Goal: Information Seeking & Learning: Check status

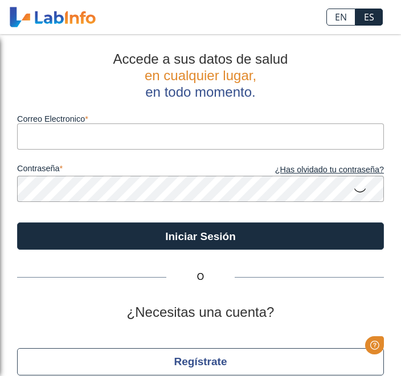
click at [183, 143] on input "Correo Electronico" at bounding box center [200, 136] width 366 height 26
type input "[EMAIL_ADDRESS][DOMAIN_NAME]"
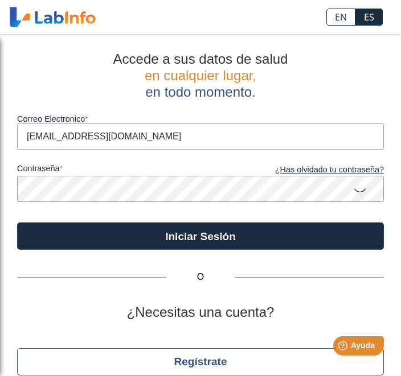
click at [191, 236] on button "Iniciar Sesión" at bounding box center [200, 235] width 366 height 27
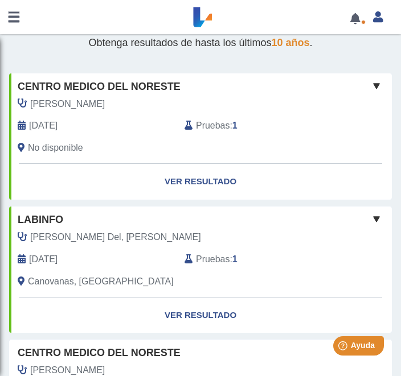
scroll to position [34, 0]
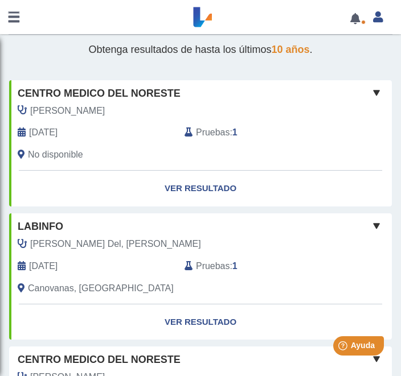
click at [225, 191] on link "Ver Resultado" at bounding box center [200, 189] width 382 height 36
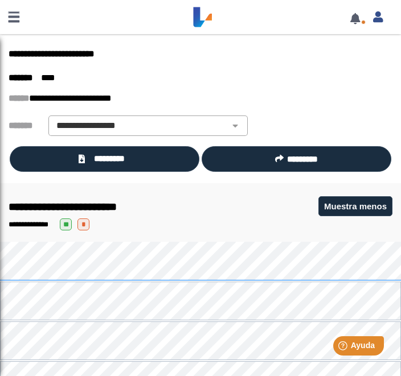
click at [242, 129] on select "**********" at bounding box center [148, 126] width 192 height 14
select select "**********"
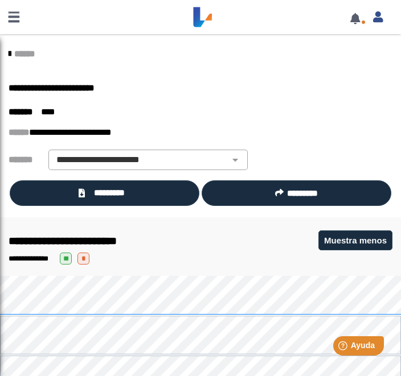
click at [241, 161] on select "**********" at bounding box center [148, 160] width 192 height 14
select select
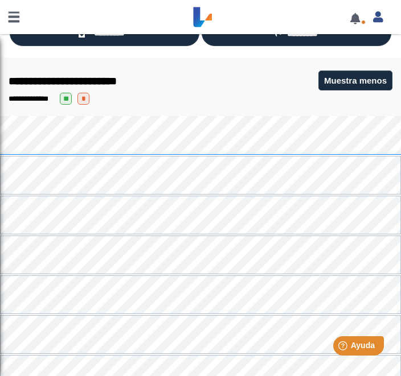
scroll to position [156, 0]
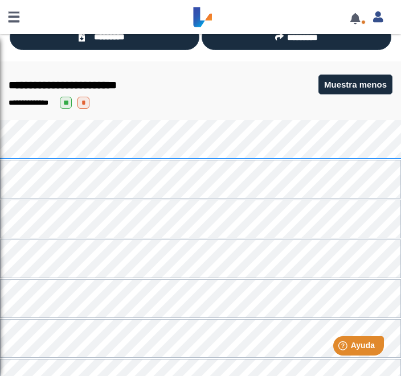
click at [72, 106] on span "**" at bounding box center [66, 103] width 12 height 12
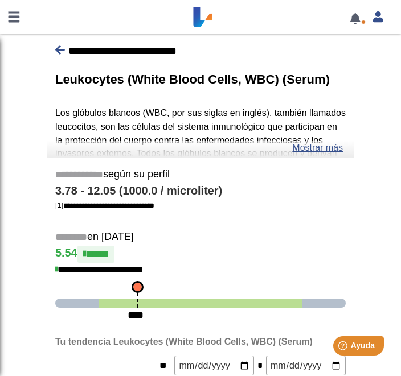
click at [60, 56] on link at bounding box center [60, 50] width 10 height 12
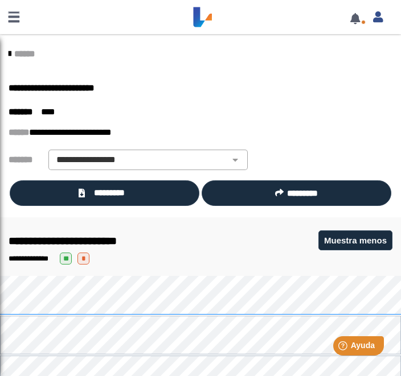
scroll to position [0, 0]
click at [11, 53] on icon at bounding box center [10, 53] width 2 height 9
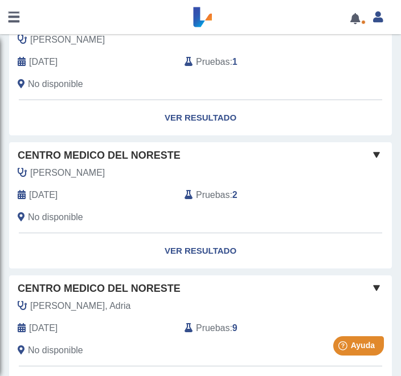
scroll to position [238, 0]
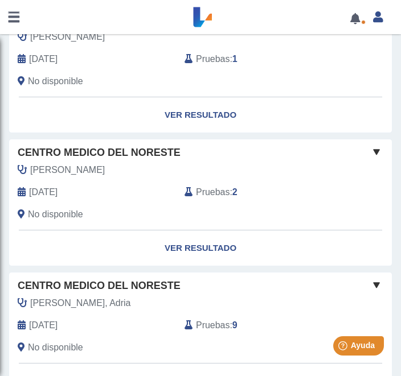
click at [229, 247] on link "Ver Resultado" at bounding box center [200, 248] width 382 height 36
click at [219, 253] on link "Ver Resultado" at bounding box center [200, 248] width 382 height 36
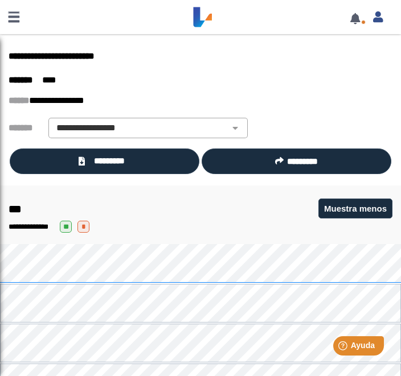
scroll to position [22, 0]
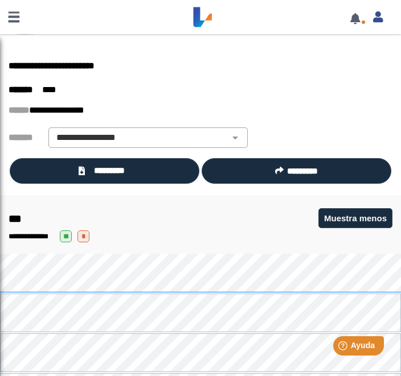
click at [241, 144] on select "**********" at bounding box center [148, 138] width 192 height 14
select select "***"
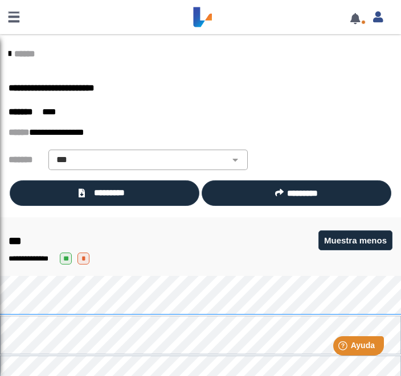
scroll to position [0, 0]
click at [353, 22] on link at bounding box center [354, 18] width 23 height 9
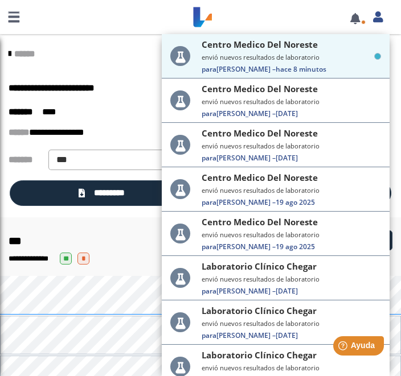
click at [333, 60] on small "envió nuevos resultados de laboratorio" at bounding box center [290, 57] width 179 height 9
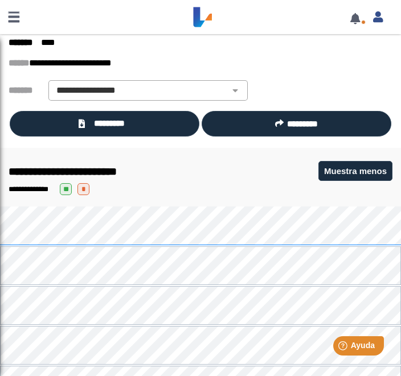
scroll to position [80, 0]
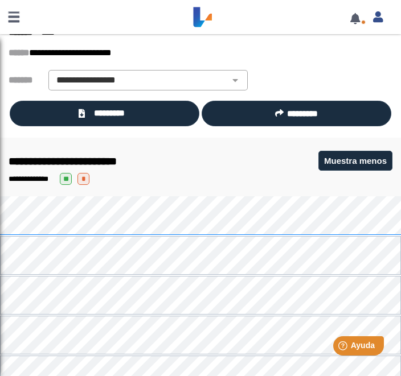
click at [236, 83] on select "**********" at bounding box center [148, 80] width 192 height 14
select select "**********"
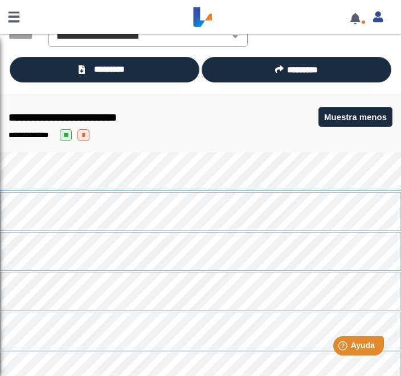
scroll to position [137, 0]
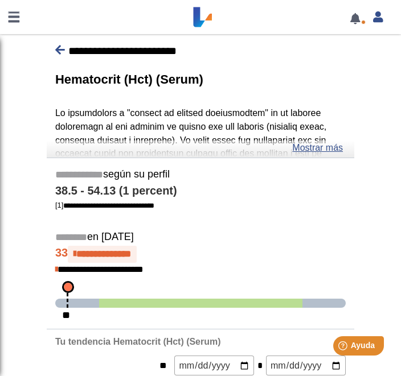
click at [329, 152] on link "Mostrar más" at bounding box center [317, 148] width 51 height 14
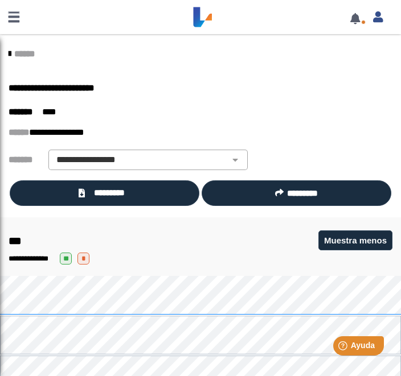
click at [356, 23] on link at bounding box center [354, 18] width 23 height 9
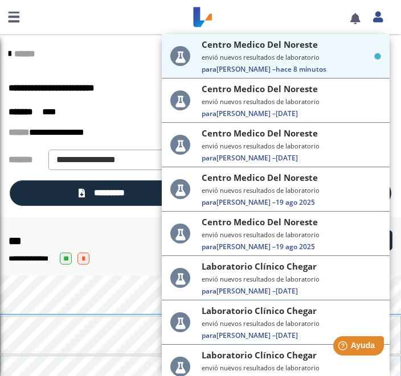
click at [324, 66] on span "Para [PERSON_NAME] – hace 8 minutos" at bounding box center [290, 69] width 179 height 10
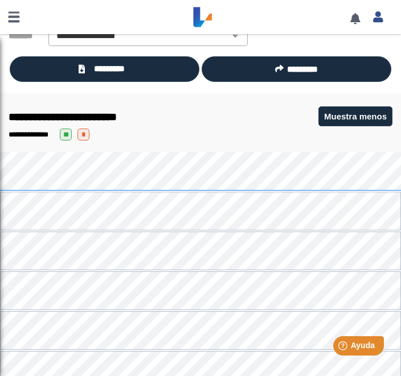
scroll to position [139, 0]
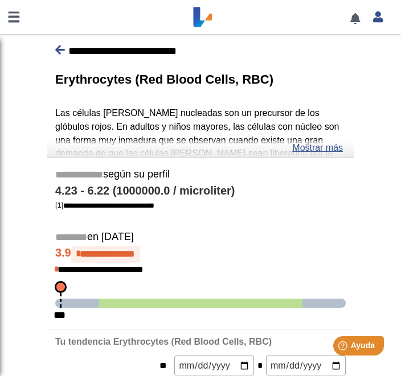
click at [332, 152] on link "Mostrar más" at bounding box center [317, 148] width 51 height 14
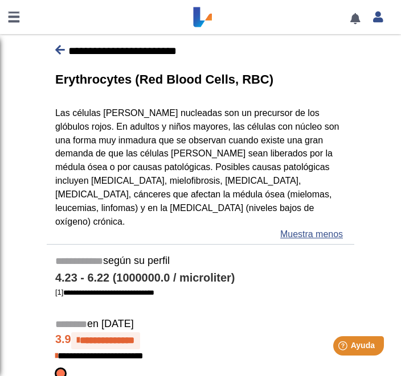
scroll to position [144, 0]
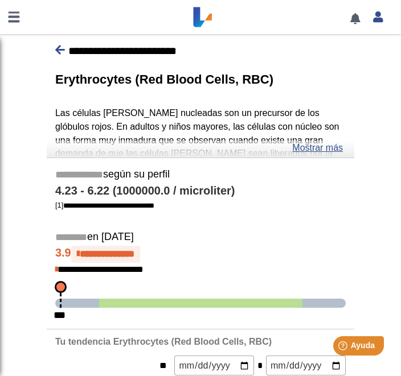
click at [63, 53] on icon at bounding box center [60, 49] width 10 height 11
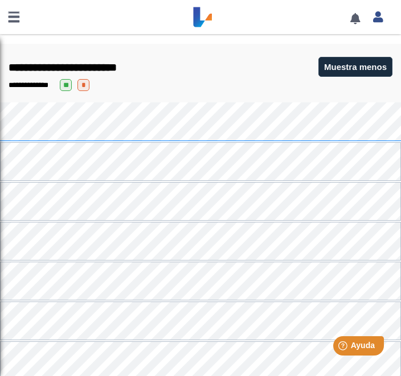
scroll to position [203, 0]
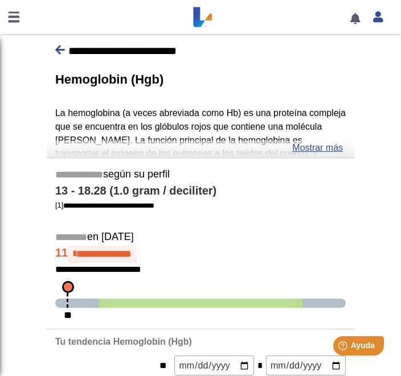
click at [329, 151] on link "Mostrar más" at bounding box center [317, 148] width 51 height 14
click at [66, 49] on p "**********" at bounding box center [200, 51] width 290 height 17
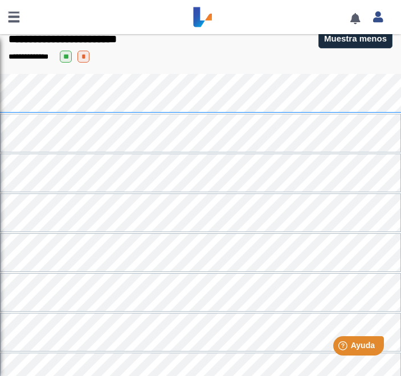
scroll to position [197, 0]
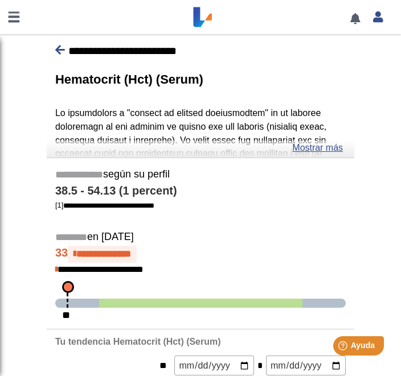
click at [315, 151] on link "Mostrar más" at bounding box center [317, 148] width 51 height 14
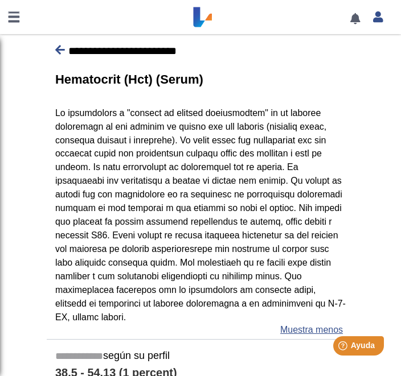
click at [64, 50] on icon at bounding box center [60, 49] width 10 height 11
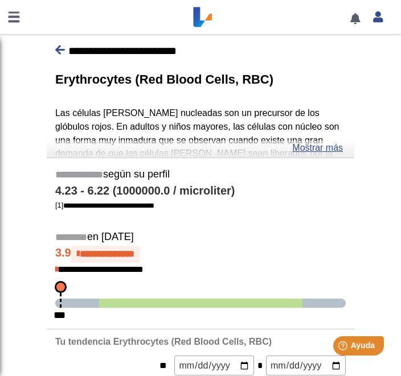
click at [335, 152] on link "Mostrar más" at bounding box center [317, 148] width 51 height 14
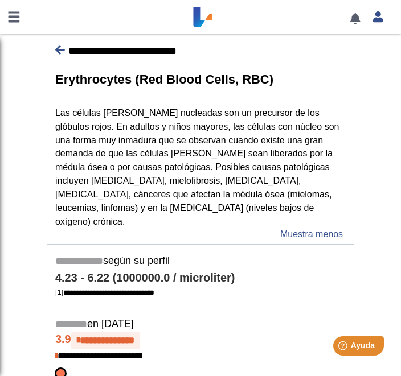
click at [61, 53] on icon at bounding box center [60, 49] width 10 height 11
click at [331, 228] on link "Muestra menos" at bounding box center [311, 235] width 63 height 14
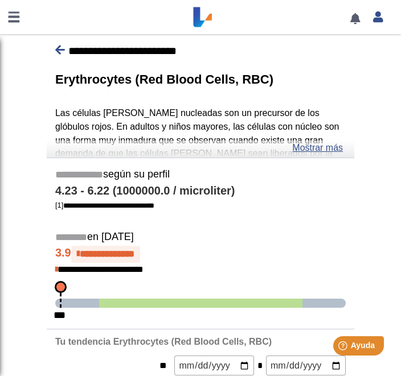
click at [318, 152] on link "Mostrar más" at bounding box center [317, 148] width 51 height 14
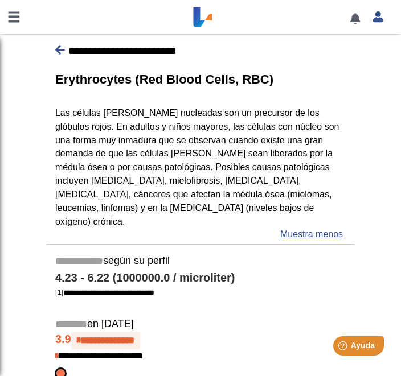
click at [62, 55] on icon at bounding box center [60, 49] width 10 height 11
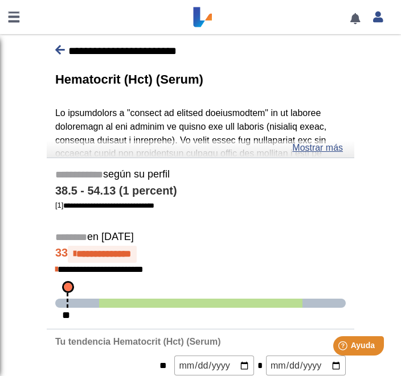
click at [324, 152] on link "Mostrar más" at bounding box center [317, 148] width 51 height 14
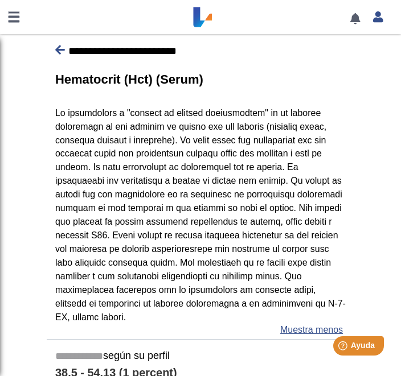
click at [56, 52] on icon at bounding box center [60, 49] width 10 height 11
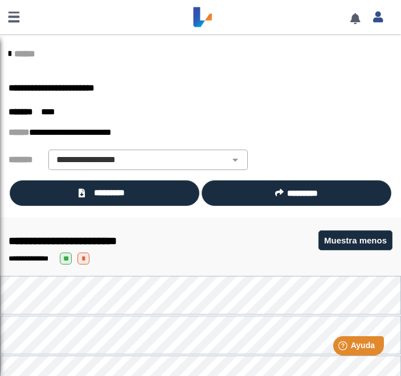
click at [231, 159] on select "**********" at bounding box center [148, 160] width 192 height 14
select select "**********"
click at [232, 158] on select "**********" at bounding box center [148, 160] width 192 height 14
click at [351, 23] on link at bounding box center [354, 18] width 23 height 9
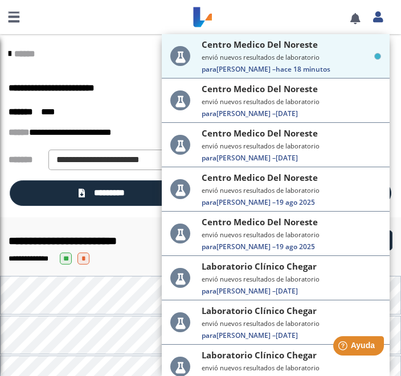
click at [322, 250] on span "Para [PERSON_NAME] – [DATE]" at bounding box center [290, 247] width 179 height 10
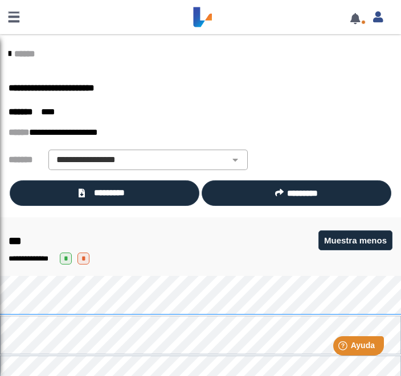
click at [375, 134] on div "**********" at bounding box center [191, 133] width 383 height 14
click at [354, 23] on link at bounding box center [354, 18] width 23 height 9
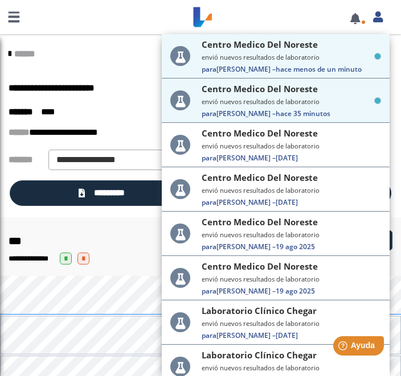
click at [340, 61] on small "envió nuevos resultados de laboratorio" at bounding box center [290, 57] width 179 height 9
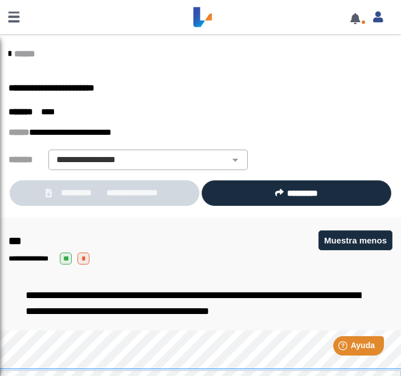
click at [238, 164] on select "**********" at bounding box center [148, 160] width 192 height 14
select select "***"
click at [242, 159] on select "**********" at bounding box center [148, 160] width 192 height 14
select select
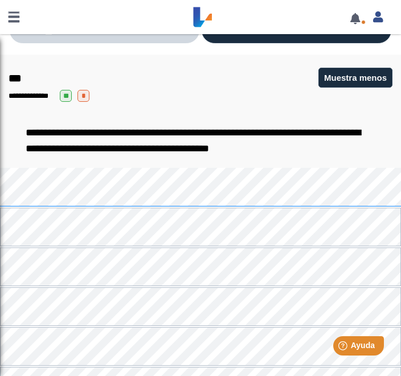
scroll to position [164, 0]
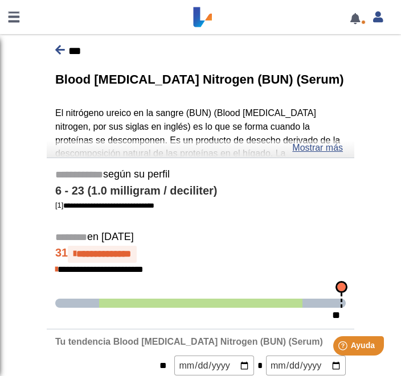
click at [315, 152] on link "Mostrar más" at bounding box center [317, 148] width 51 height 14
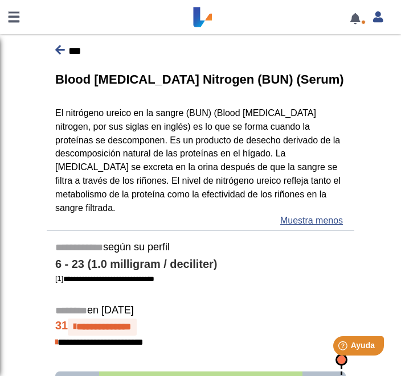
click at [317, 214] on link "Muestra menos" at bounding box center [311, 221] width 63 height 14
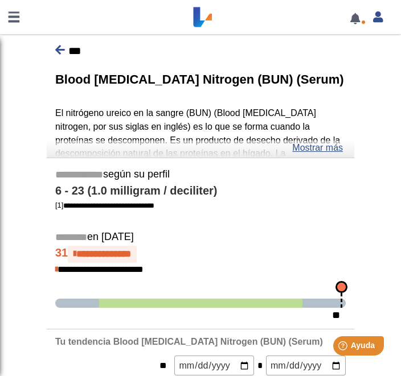
click at [323, 150] on link "Mostrar más" at bounding box center [317, 148] width 51 height 14
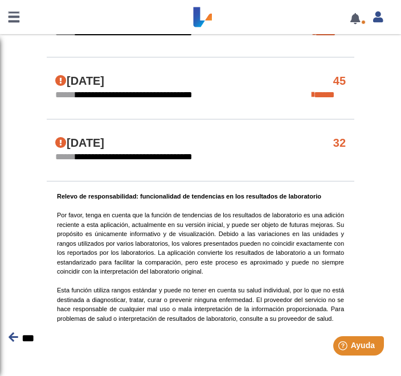
scroll to position [737, 0]
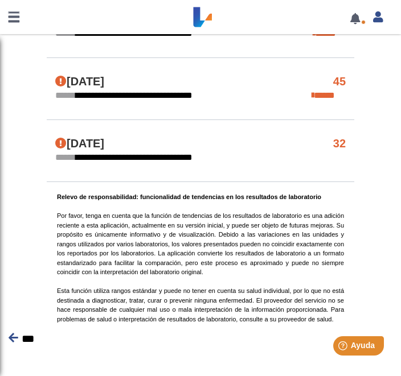
click at [336, 241] on p "Relevo de responsabilidad: funcionalidad de tendencias en los resultados de lab…" at bounding box center [200, 257] width 287 height 131
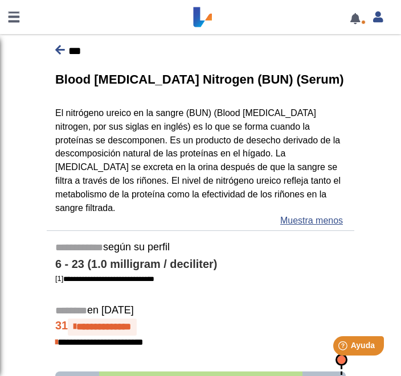
scroll to position [0, 0]
click at [59, 52] on icon at bounding box center [60, 49] width 10 height 11
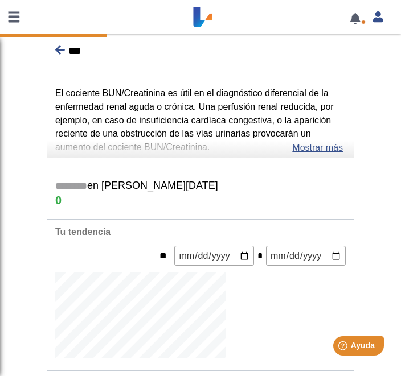
click at [331, 146] on link "Mostrar más" at bounding box center [317, 148] width 51 height 14
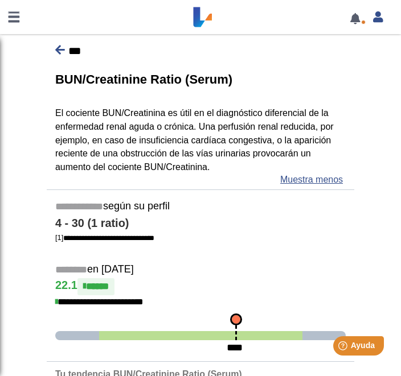
click at [62, 54] on icon at bounding box center [60, 49] width 10 height 11
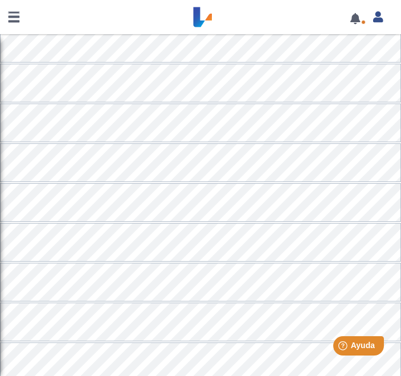
scroll to position [471, 0]
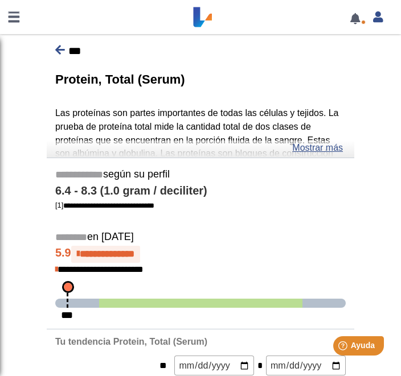
click at [336, 150] on link "Mostrar más" at bounding box center [317, 148] width 51 height 14
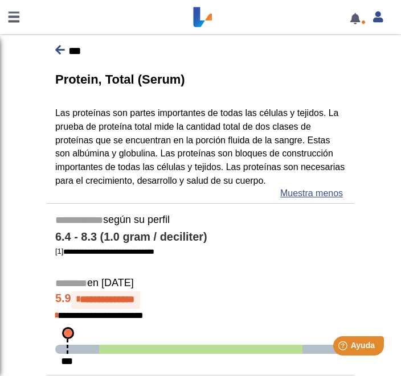
click at [67, 52] on p "***" at bounding box center [200, 51] width 290 height 17
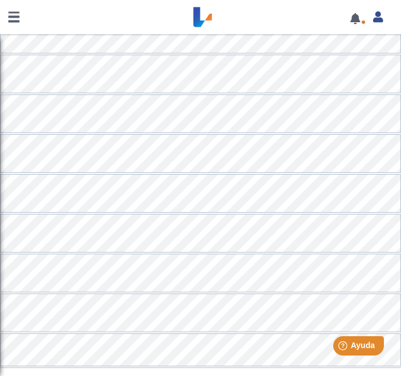
scroll to position [753, 0]
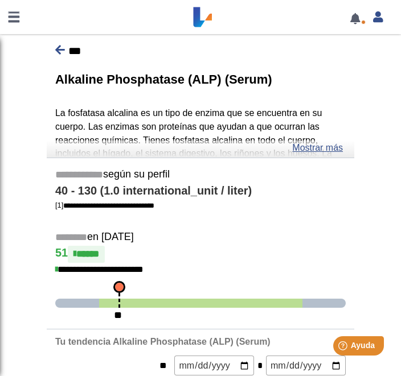
click at [334, 148] on link "Mostrar más" at bounding box center [317, 148] width 51 height 14
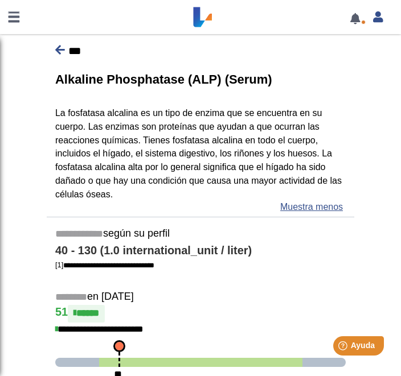
click at [63, 50] on icon at bounding box center [60, 49] width 10 height 11
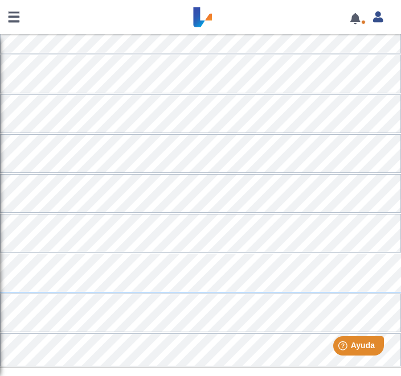
scroll to position [753, 0]
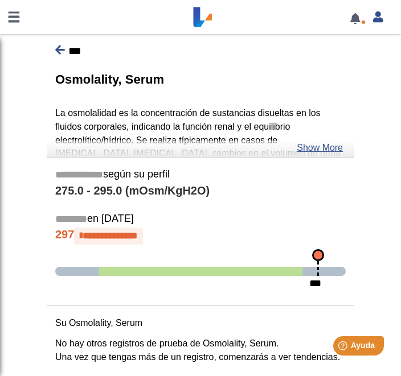
click at [332, 145] on link "Show More" at bounding box center [319, 148] width 46 height 14
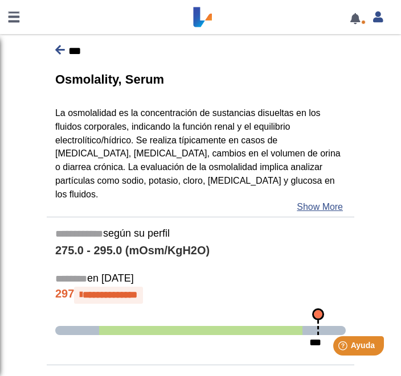
click at [333, 200] on link "Show More" at bounding box center [319, 207] width 46 height 14
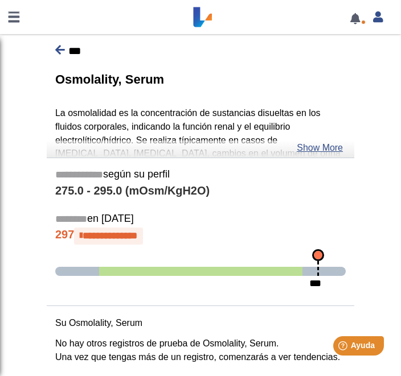
click at [64, 52] on icon at bounding box center [60, 49] width 10 height 11
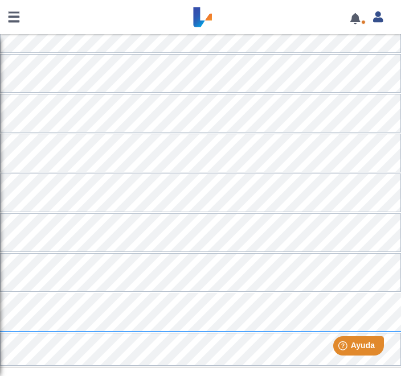
scroll to position [753, 0]
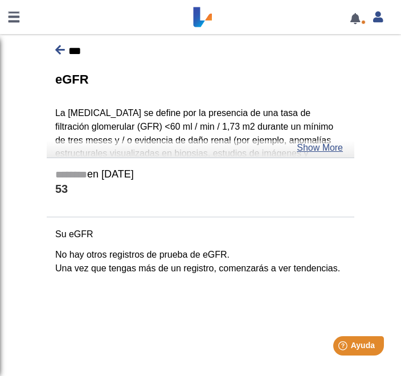
click at [328, 148] on link "Show More" at bounding box center [319, 148] width 46 height 14
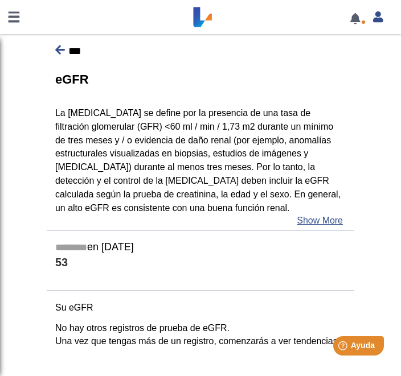
click at [59, 49] on icon at bounding box center [60, 49] width 10 height 11
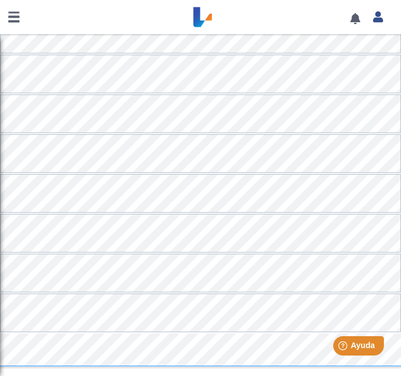
scroll to position [753, 0]
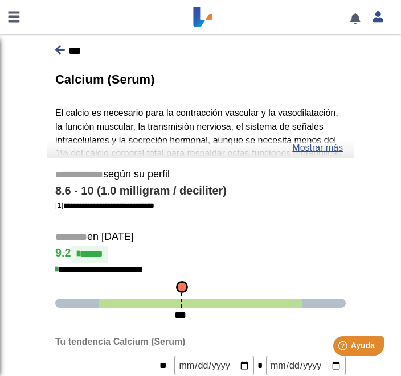
click at [58, 49] on icon at bounding box center [60, 49] width 10 height 11
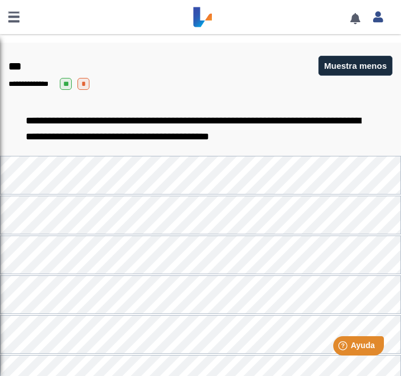
scroll to position [177, 0]
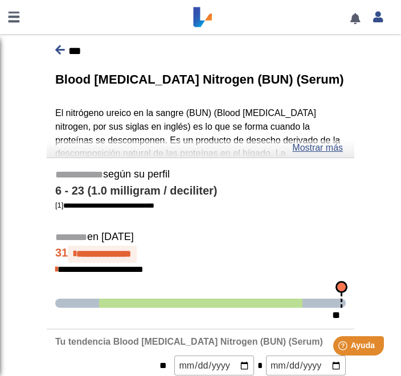
click at [331, 148] on link "Mostrar más" at bounding box center [317, 148] width 51 height 14
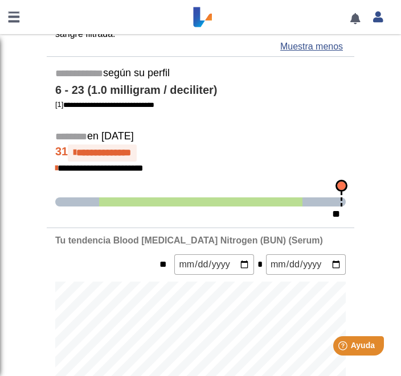
scroll to position [174, 0]
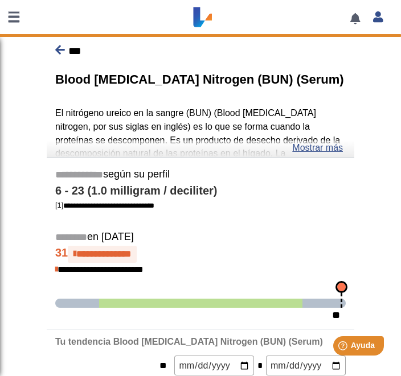
click at [59, 52] on icon at bounding box center [60, 49] width 10 height 11
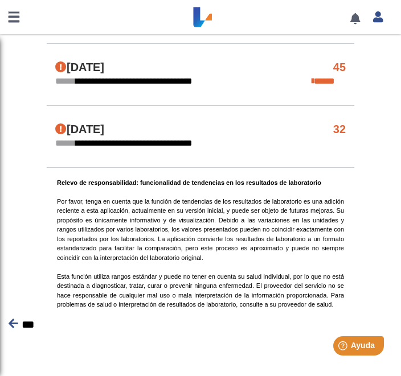
scroll to position [678, 0]
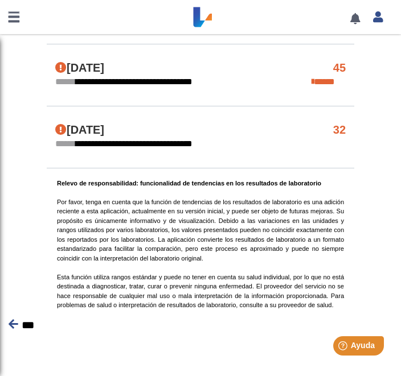
click at [345, 106] on div "**********" at bounding box center [200, 137] width 307 height 62
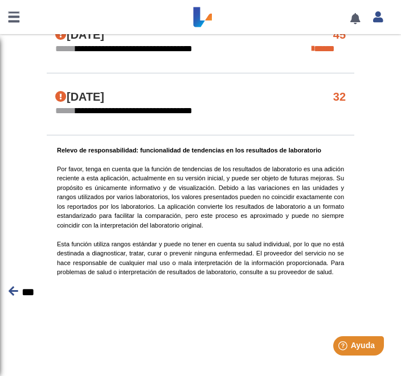
scroll to position [616, 0]
